Goal: Transaction & Acquisition: Purchase product/service

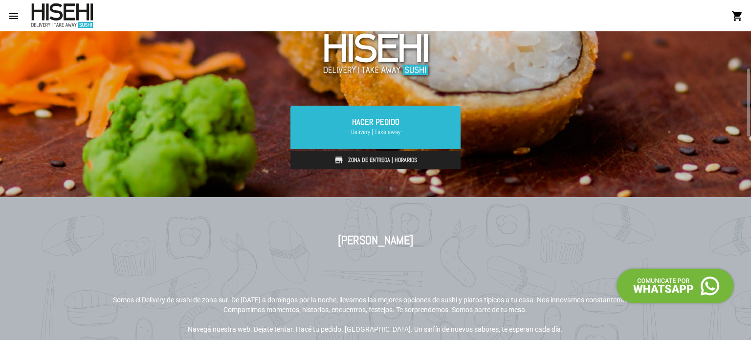
scroll to position [160, 0]
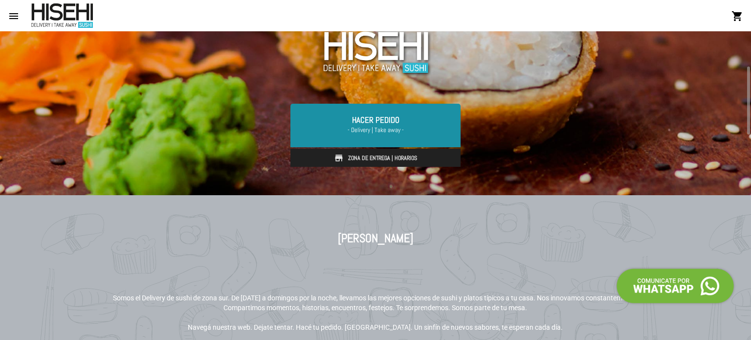
click at [396, 123] on link "Hacer Pedido - Delivery | Take away -" at bounding box center [375, 125] width 170 height 43
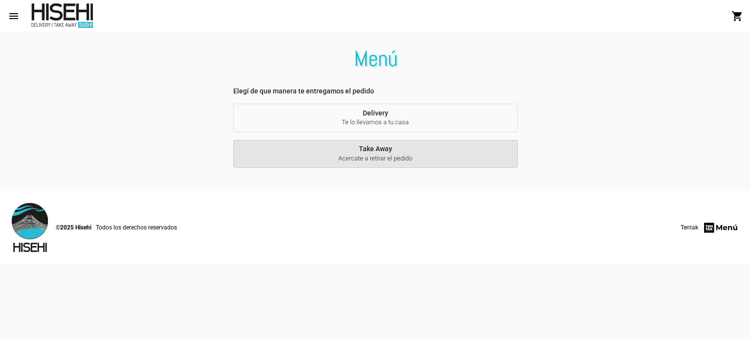
click at [369, 150] on span "Take Away Acercate a retirar el pedido" at bounding box center [375, 154] width 269 height 18
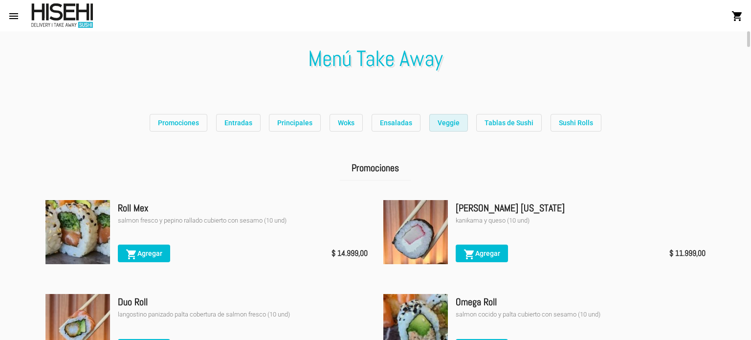
click at [437, 119] on span "Veggie" at bounding box center [448, 123] width 22 height 8
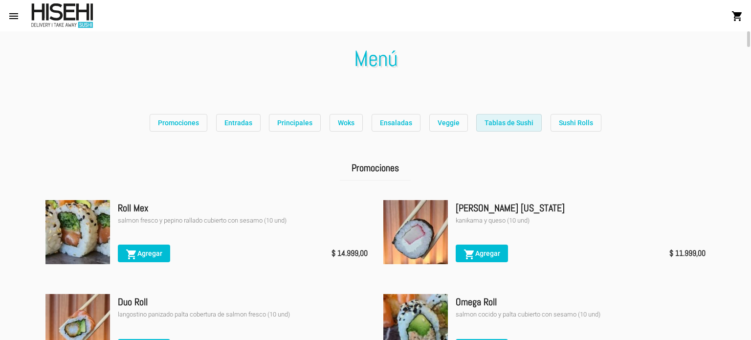
click at [504, 119] on span "Tablas de Sushi" at bounding box center [508, 123] width 49 height 8
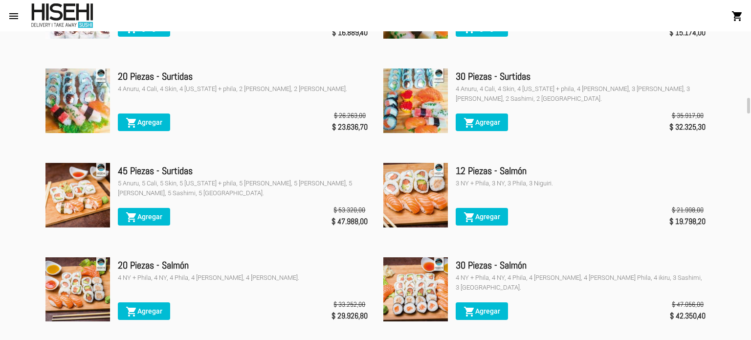
scroll to position [2801, 0]
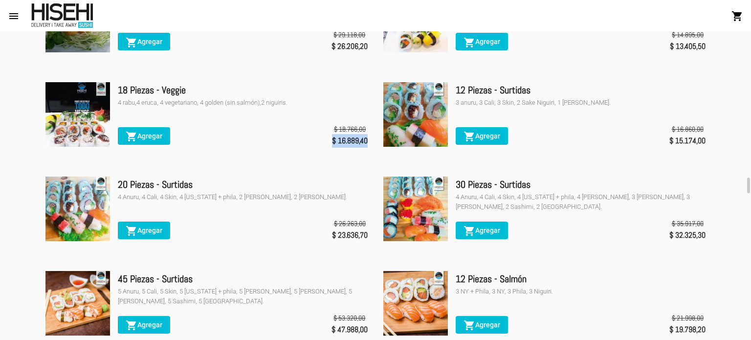
drag, startPoint x: 367, startPoint y: 139, endPoint x: 315, endPoint y: 143, distance: 53.0
copy span "$ 16.889,40"
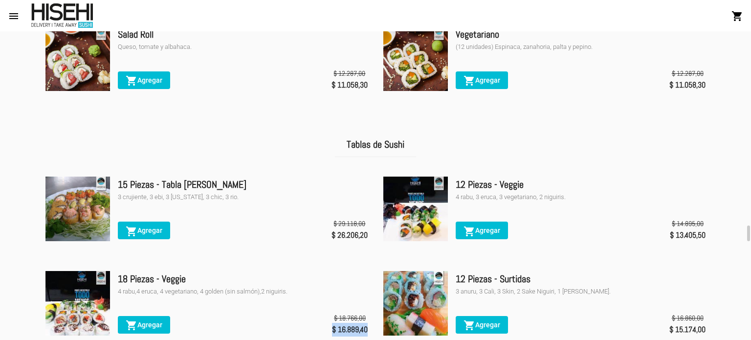
scroll to position [2725, 0]
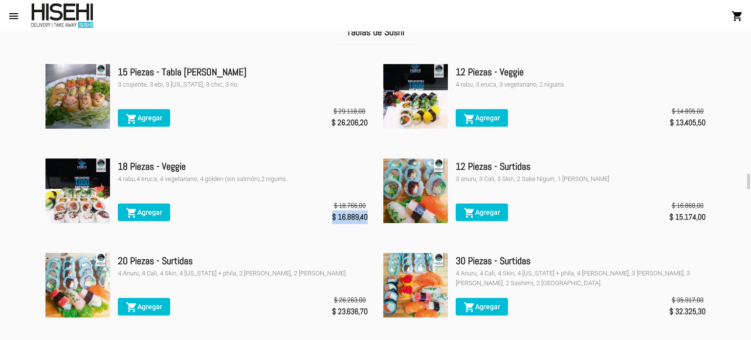
click at [362, 223] on li "18 Piezas - Veggie 4 rabu,4 eruca, 4 vegetariano, 4 golden (sin salmón),2 nigui…" at bounding box center [206, 197] width 322 height 79
drag, startPoint x: 358, startPoint y: 215, endPoint x: 338, endPoint y: 215, distance: 19.5
click at [338, 215] on span "$ 16.889,40" at bounding box center [350, 217] width 36 height 14
copy span "16.889"
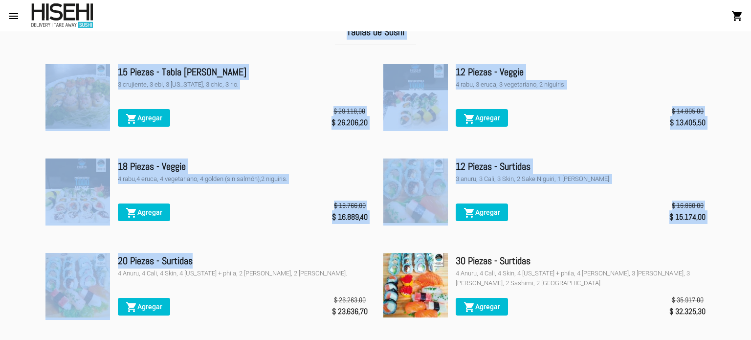
drag, startPoint x: 326, startPoint y: 245, endPoint x: 487, endPoint y: -59, distance: 343.6
click at [487, 0] on html "menu Menú Take Away shopping_cart account_circle Registrarse - Ingresar home In…" at bounding box center [375, 170] width 751 height 340
click at [296, 189] on div "18 Piezas - Veggie 4 rabu,4 eruca, 4 vegetariano, 4 golden (sin salmón),2 nigui…" at bounding box center [243, 191] width 250 height 67
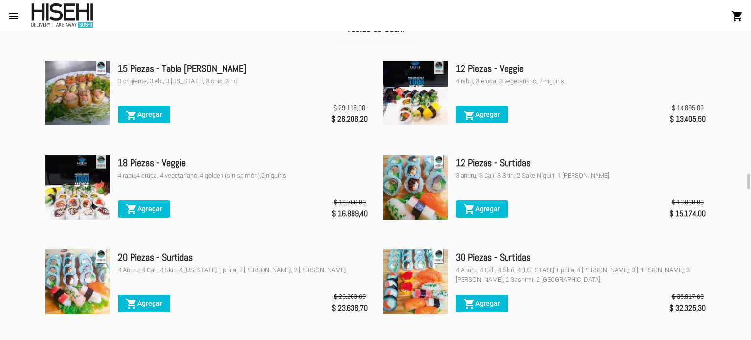
scroll to position [2729, 0]
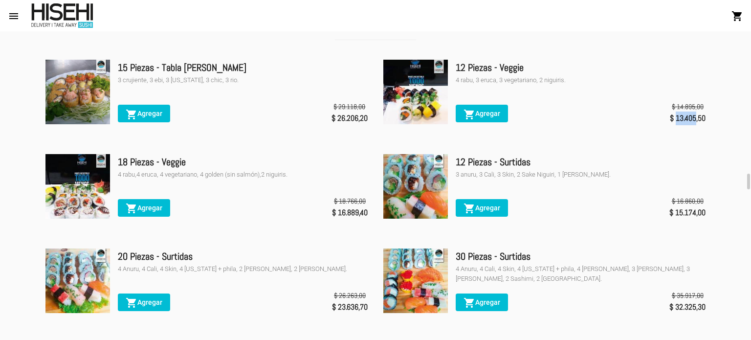
drag, startPoint x: 674, startPoint y: 113, endPoint x: 695, endPoint y: 115, distance: 21.1
click at [695, 115] on span "$ 13.405,50" at bounding box center [687, 118] width 36 height 14
copy span "13.405"
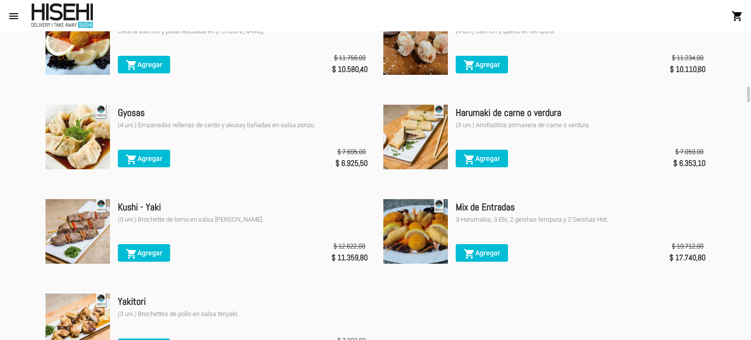
scroll to position [1011, 0]
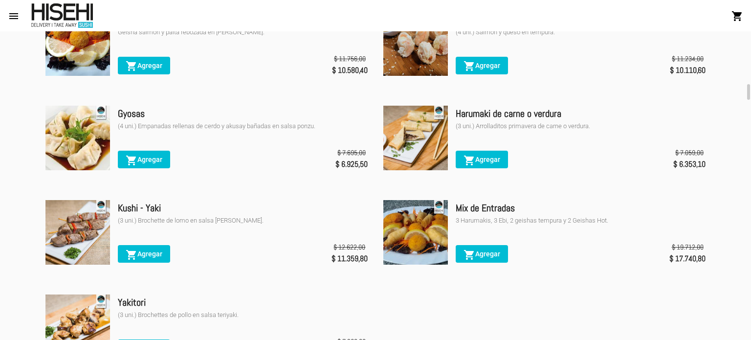
click at [541, 202] on div "Mix de Entradas" at bounding box center [580, 208] width 250 height 16
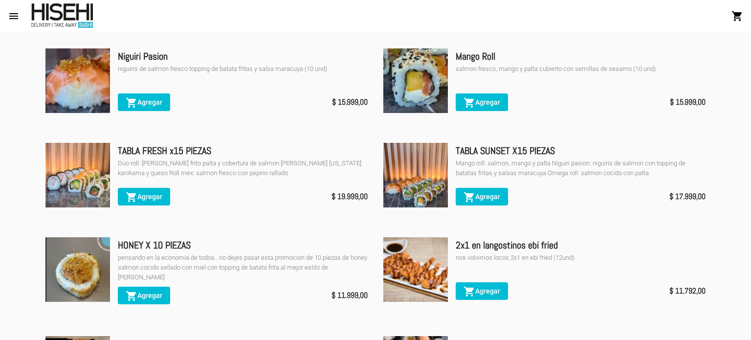
scroll to position [0, 0]
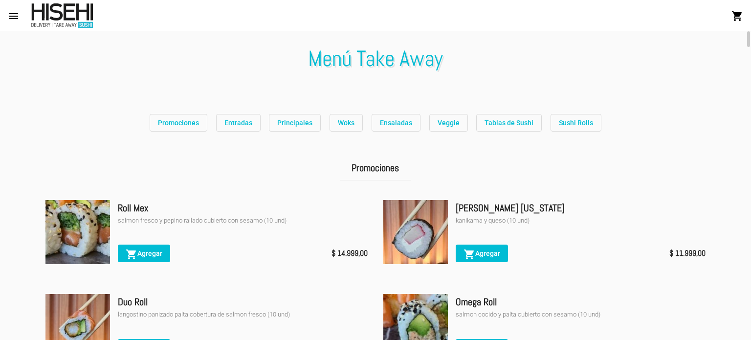
click at [442, 131] on div "Promociones Entradas Principales Woks Ensaladas Veggie Tablas de Sushi Sushi Ro…" at bounding box center [375, 122] width 675 height 26
click at [439, 128] on button "Veggie" at bounding box center [448, 123] width 39 height 18
click at [339, 126] on span "Woks" at bounding box center [346, 123] width 17 height 8
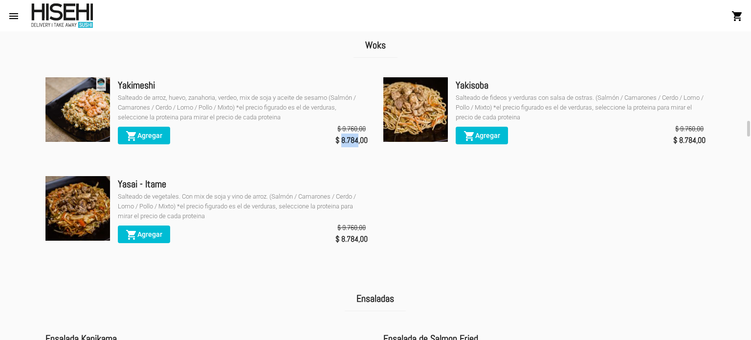
drag, startPoint x: 342, startPoint y: 138, endPoint x: 357, endPoint y: 136, distance: 15.8
click at [357, 136] on span "$ 8.784,00" at bounding box center [351, 140] width 32 height 14
copy span "8.784"
